Goal: Task Accomplishment & Management: Use online tool/utility

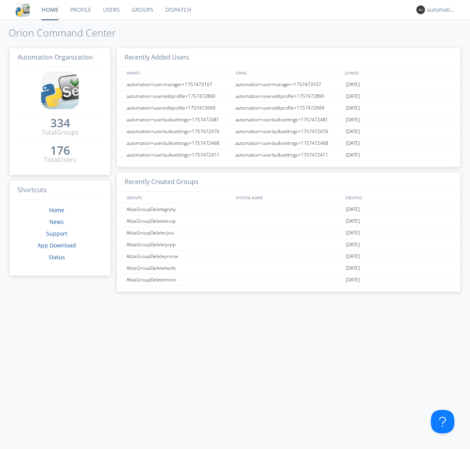
click at [177, 10] on link "Dispatch" at bounding box center [178, 10] width 38 height 20
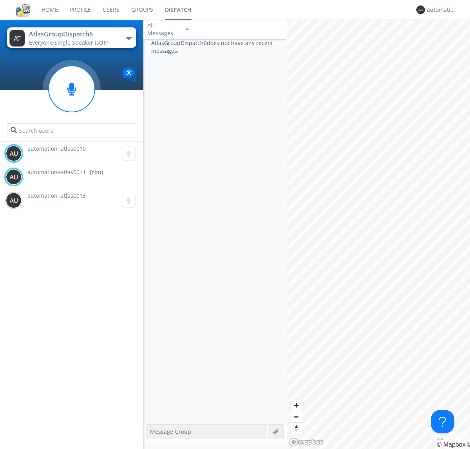
click at [128, 38] on div "button" at bounding box center [129, 38] width 6 height 3
click at [0, 0] on span "AtlasGroupDispatch5" at bounding box center [0, 0] width 0 height 0
click at [439, 10] on div "automation+atlas0011" at bounding box center [441, 10] width 29 height 8
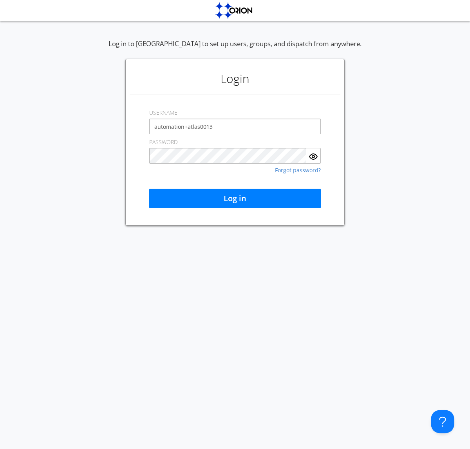
type input "automation+atlas0013"
click at [235, 198] on button "Log in" at bounding box center [234, 199] width 171 height 20
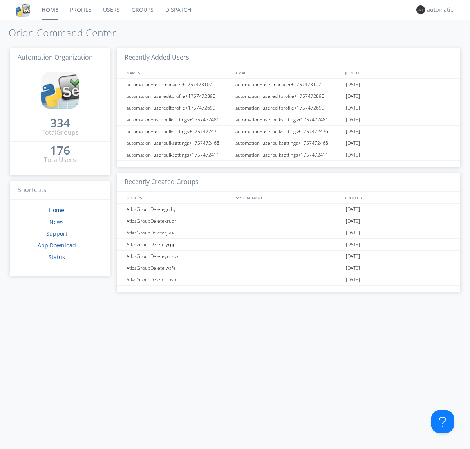
click at [177, 10] on link "Dispatch" at bounding box center [178, 10] width 38 height 20
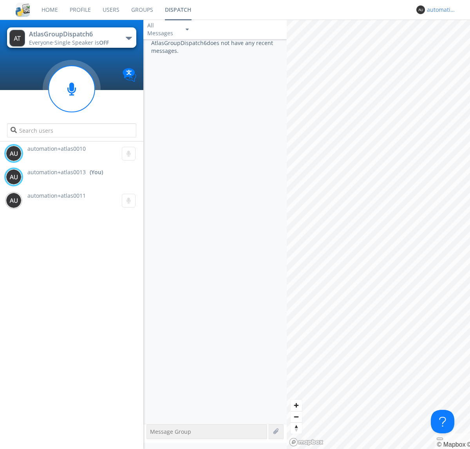
click at [439, 10] on div "automation+atlas0013" at bounding box center [441, 10] width 29 height 8
